Goal: Navigation & Orientation: Find specific page/section

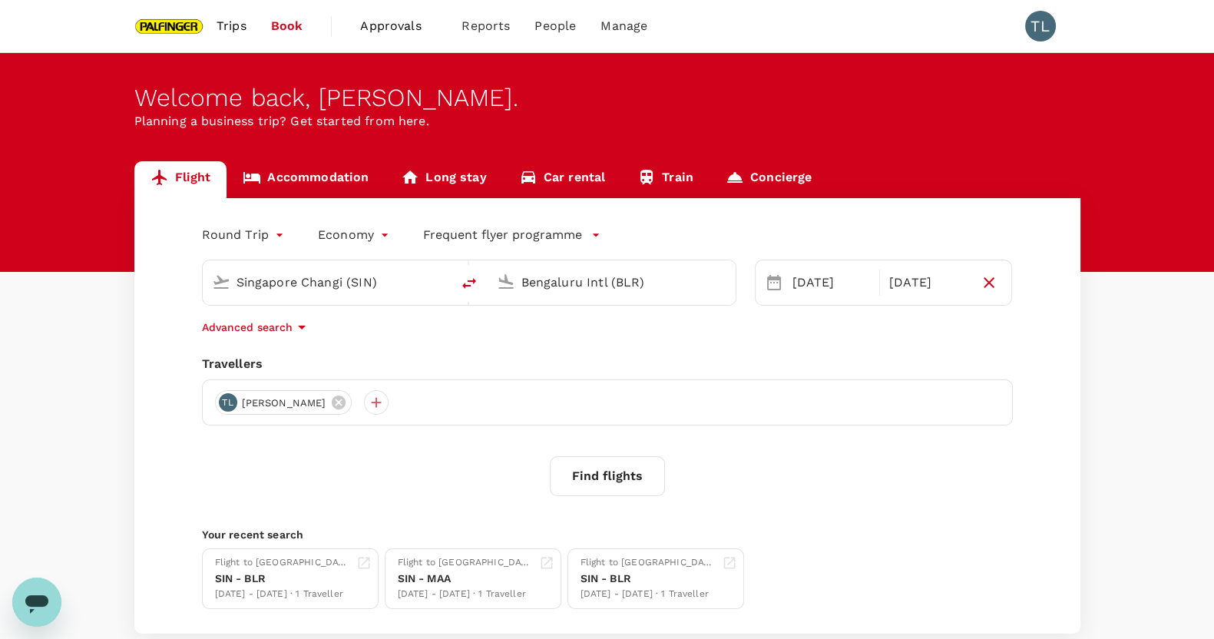
click at [234, 25] on span "Trips" at bounding box center [232, 26] width 30 height 18
